Goal: Task Accomplishment & Management: Complete application form

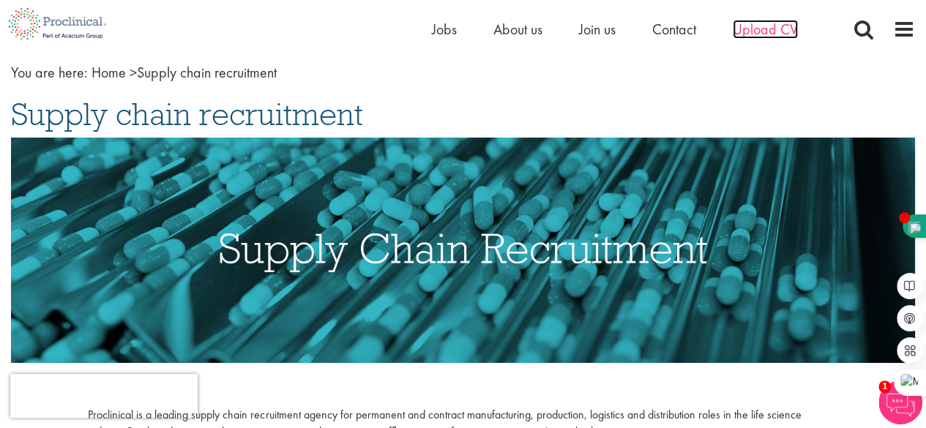
click at [763, 29] on span "Upload CV" at bounding box center [765, 29] width 65 height 19
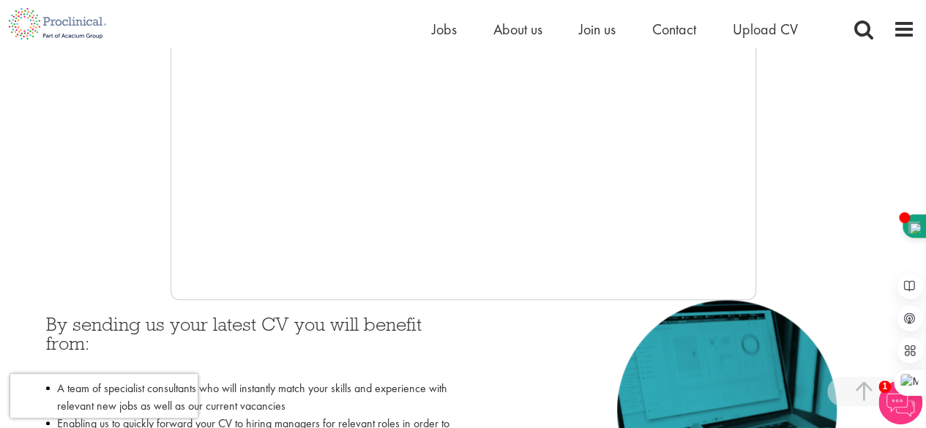
scroll to position [366, 0]
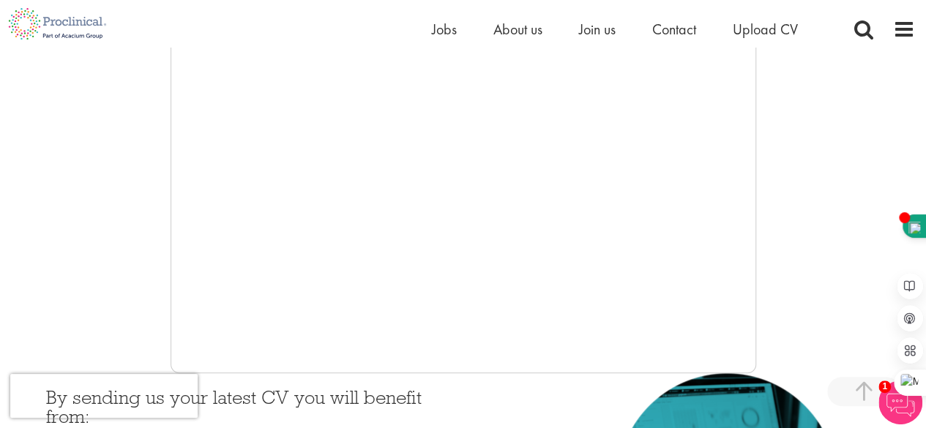
click at [73, 190] on div at bounding box center [463, 153] width 905 height 439
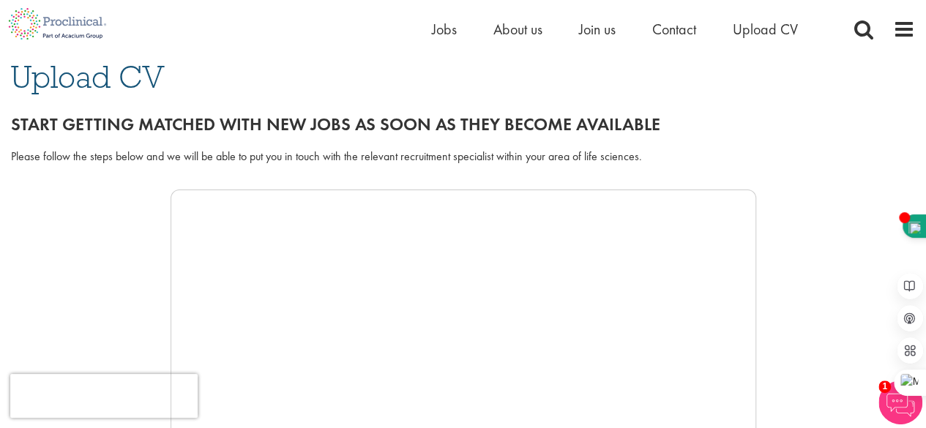
scroll to position [146, 0]
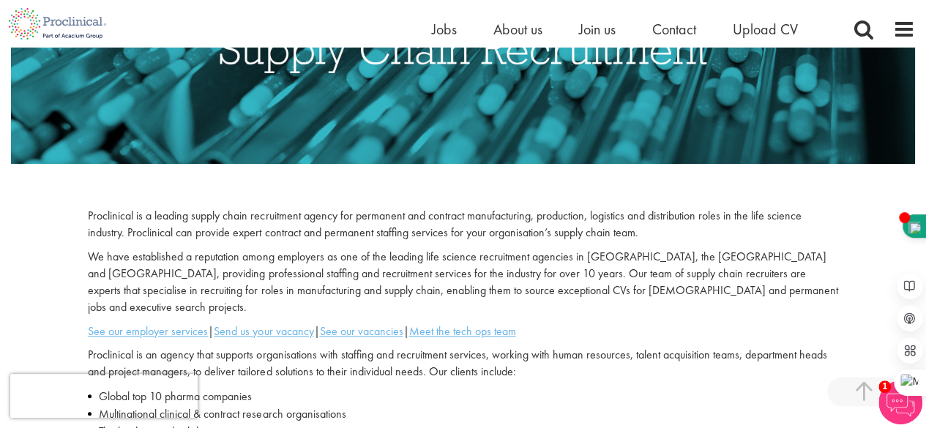
scroll to position [220, 0]
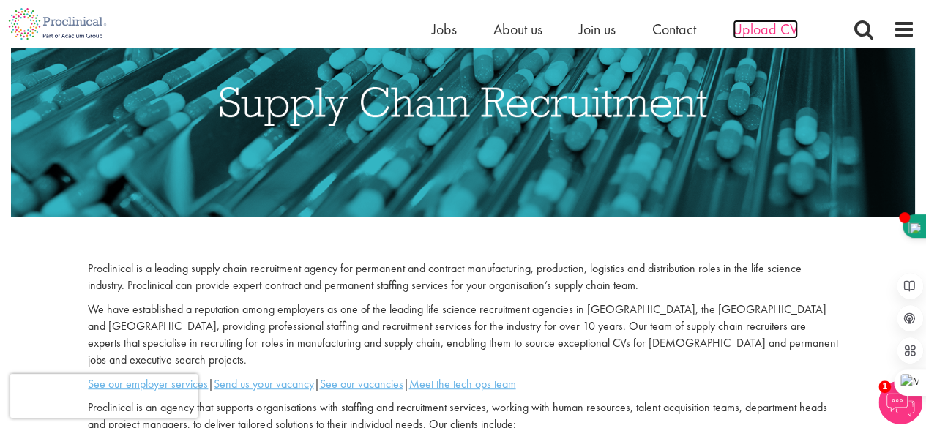
click at [751, 31] on span "Upload CV" at bounding box center [765, 29] width 65 height 19
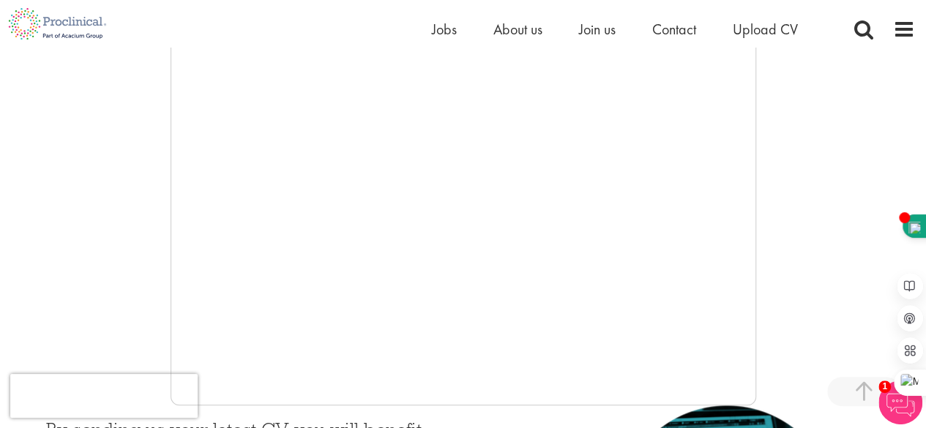
scroll to position [366, 0]
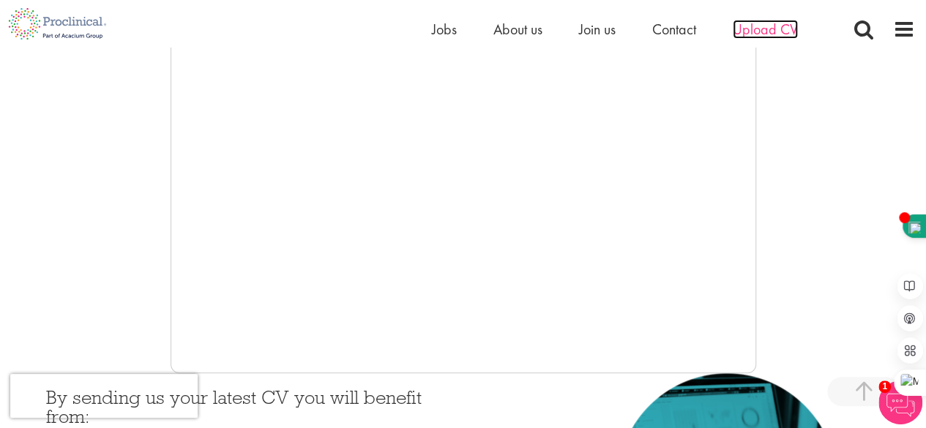
click at [753, 30] on span "Upload CV" at bounding box center [765, 29] width 65 height 19
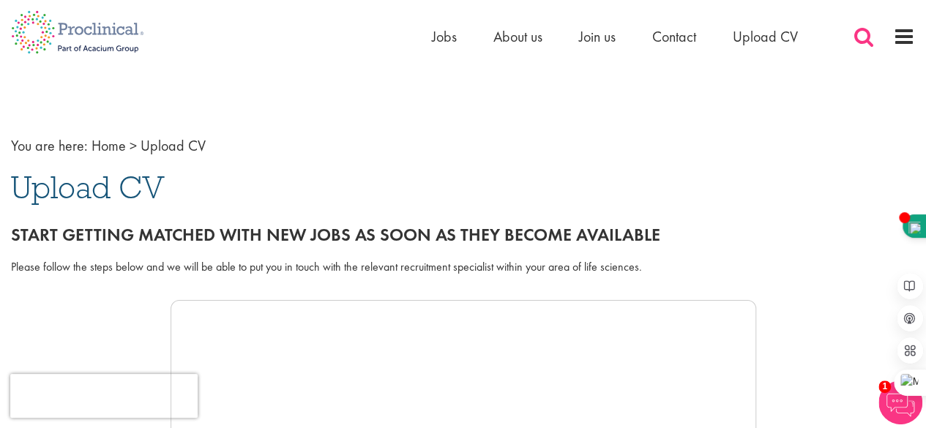
click at [864, 41] on span at bounding box center [864, 37] width 22 height 22
